Goal: Submit feedback/report problem

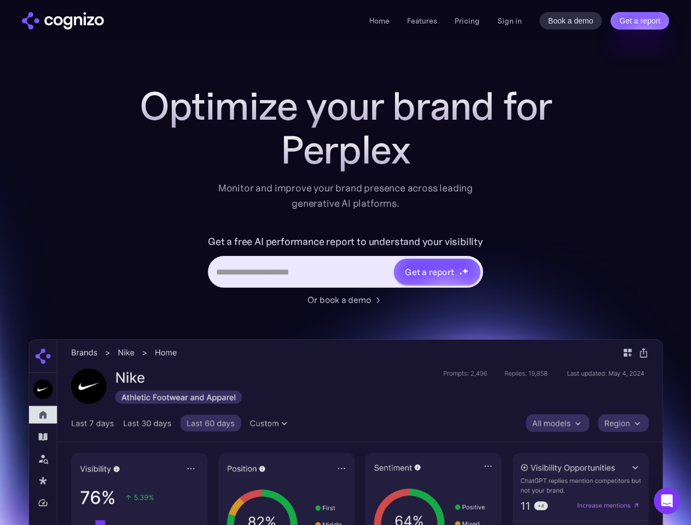
click at [639, 21] on link "Get a report" at bounding box center [639, 20] width 59 height 17
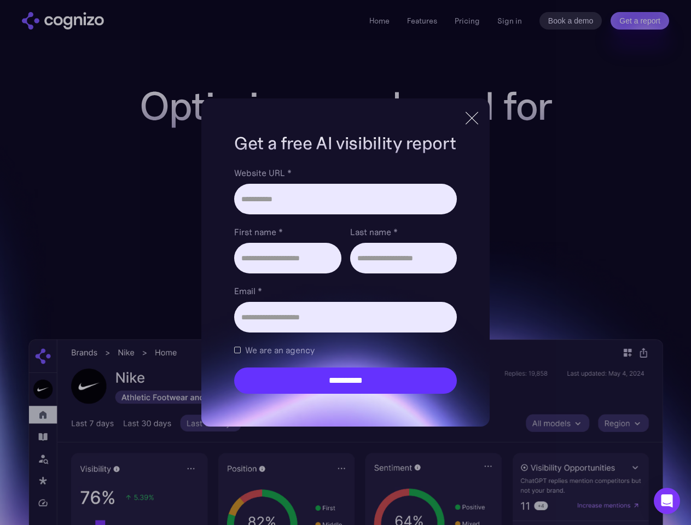
click at [436, 272] on input "Last name *" at bounding box center [403, 258] width 107 height 31
click at [666, 501] on icon "Open Intercom Messenger" at bounding box center [666, 500] width 11 height 13
